Goal: Task Accomplishment & Management: Use online tool/utility

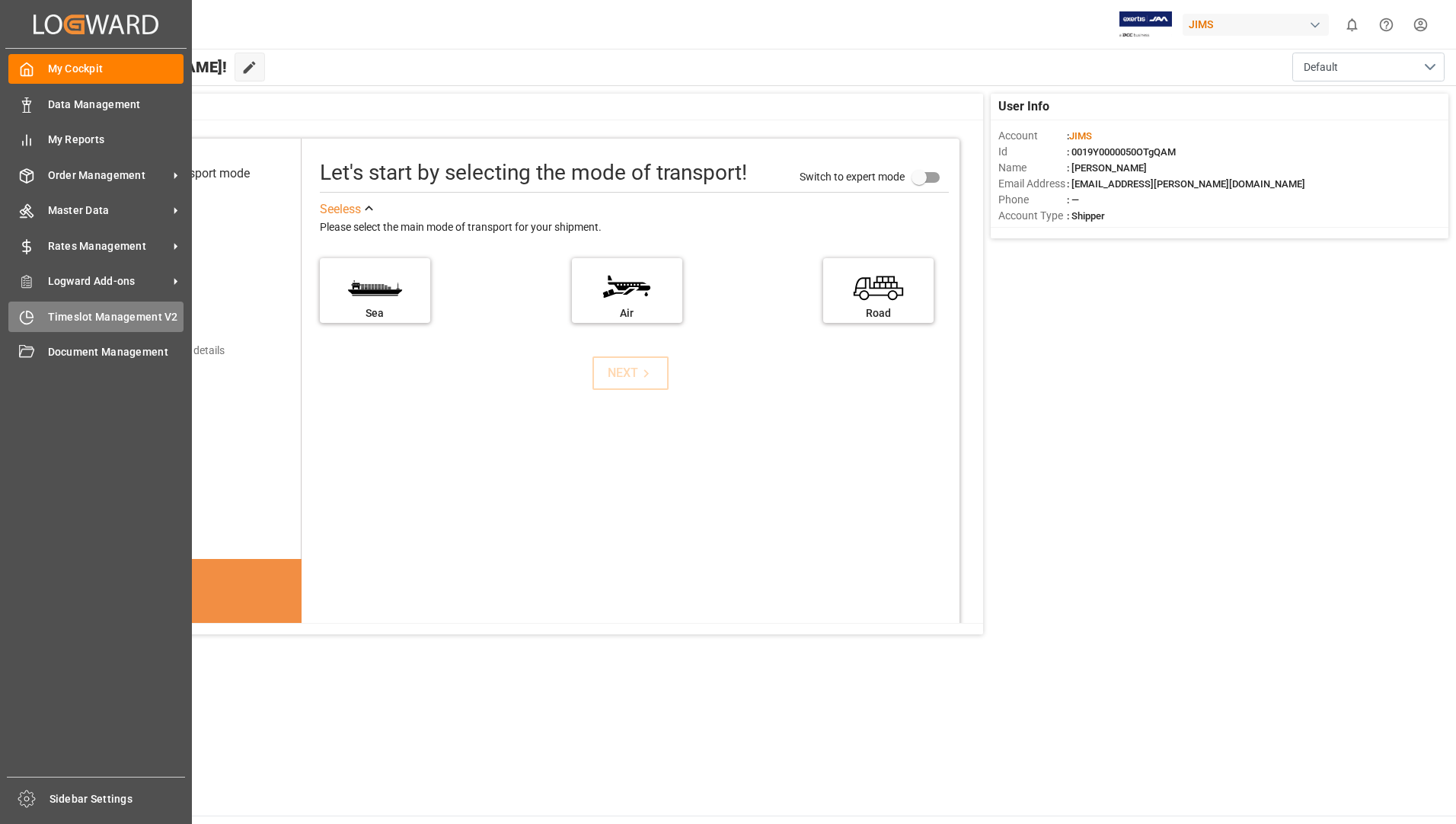
click at [98, 310] on span "Timeslot Management V2" at bounding box center [116, 317] width 136 height 16
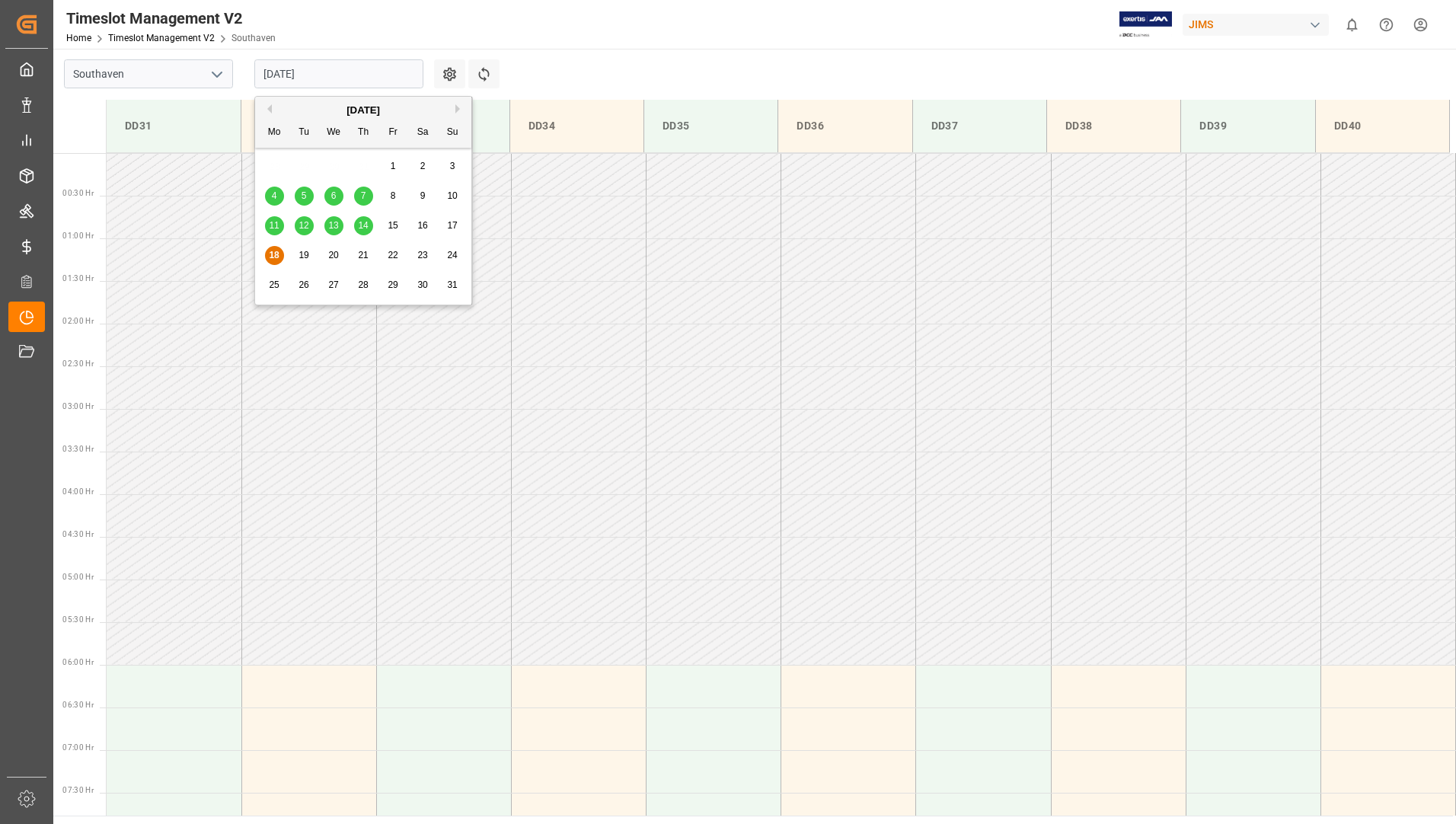
click at [329, 62] on input "[DATE]" at bounding box center [338, 74] width 169 height 29
